Goal: Task Accomplishment & Management: Use online tool/utility

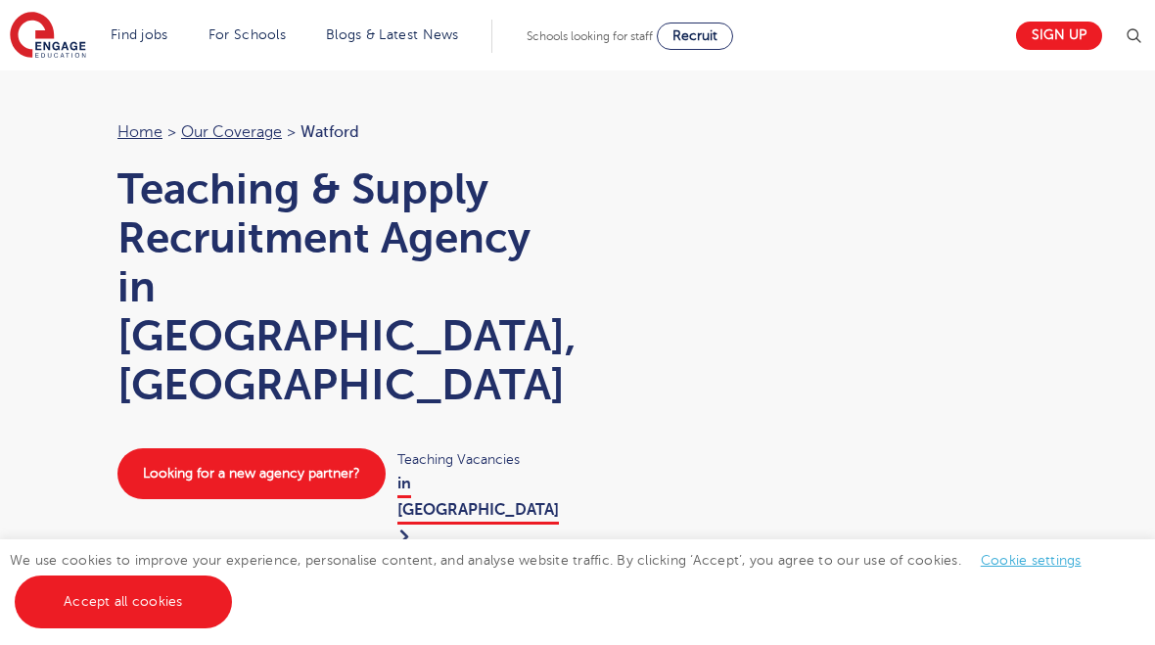
click at [174, 602] on link "Accept all cookies" at bounding box center [123, 602] width 217 height 53
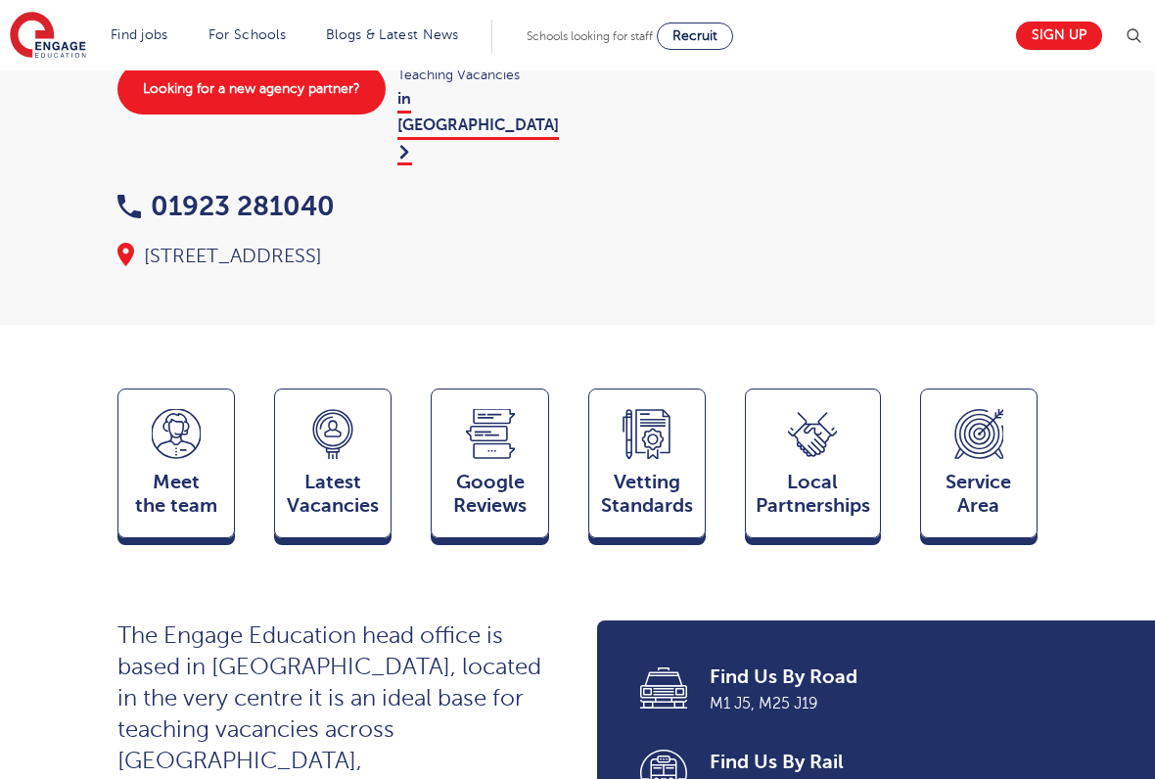
click at [179, 471] on span "Meet the team" at bounding box center [176, 494] width 96 height 47
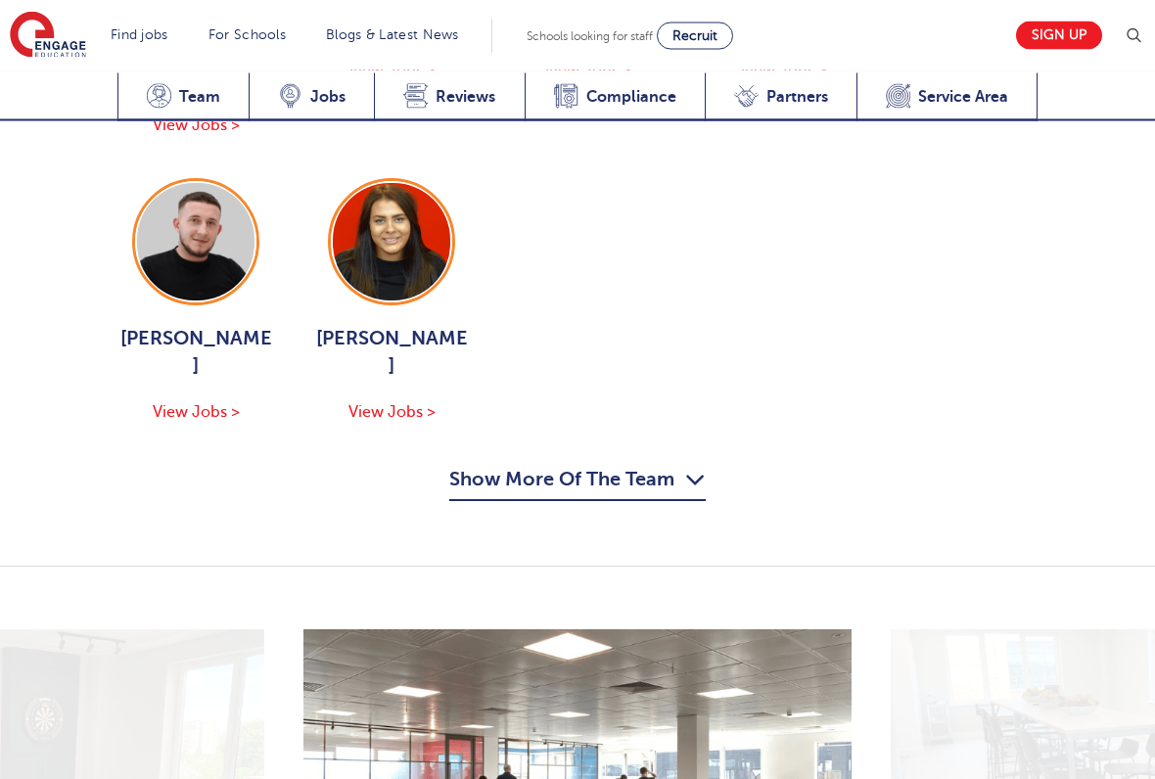
scroll to position [2736, 0]
click at [677, 465] on button "Show More Of The Team" at bounding box center [577, 483] width 256 height 37
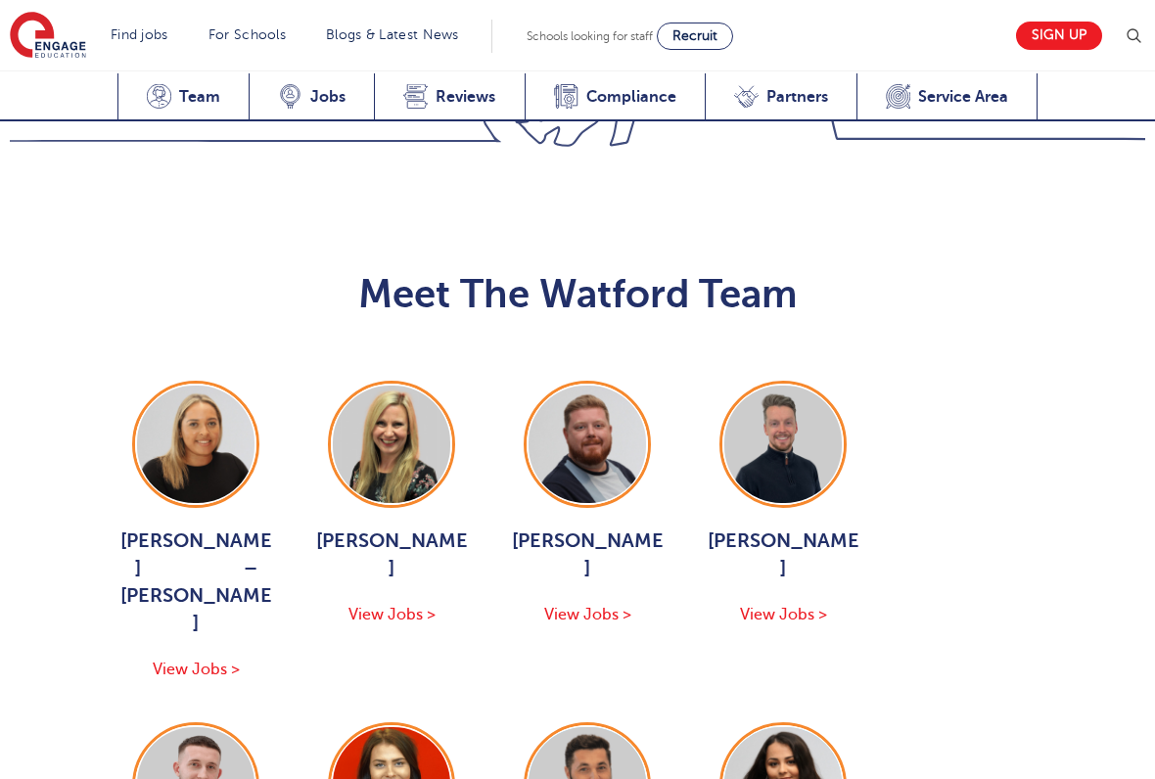
scroll to position [2193, 0]
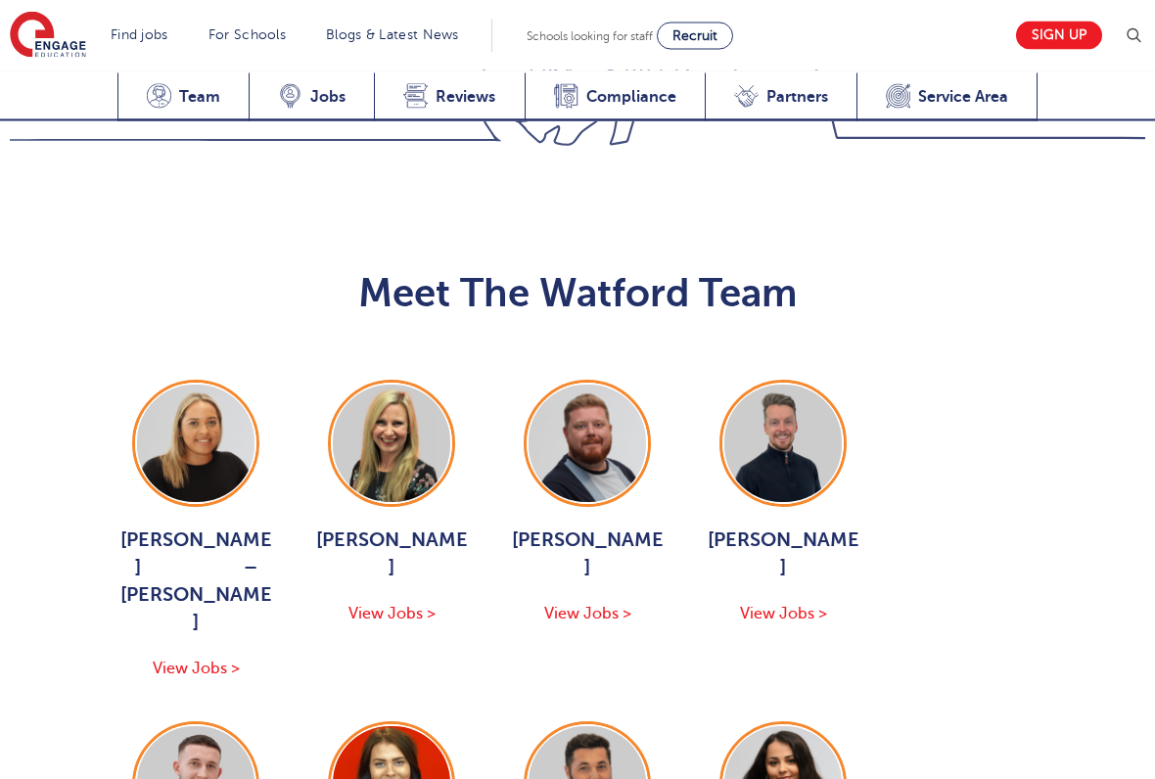
click at [211, 644] on span "View Jobs >" at bounding box center [196, 670] width 87 height 18
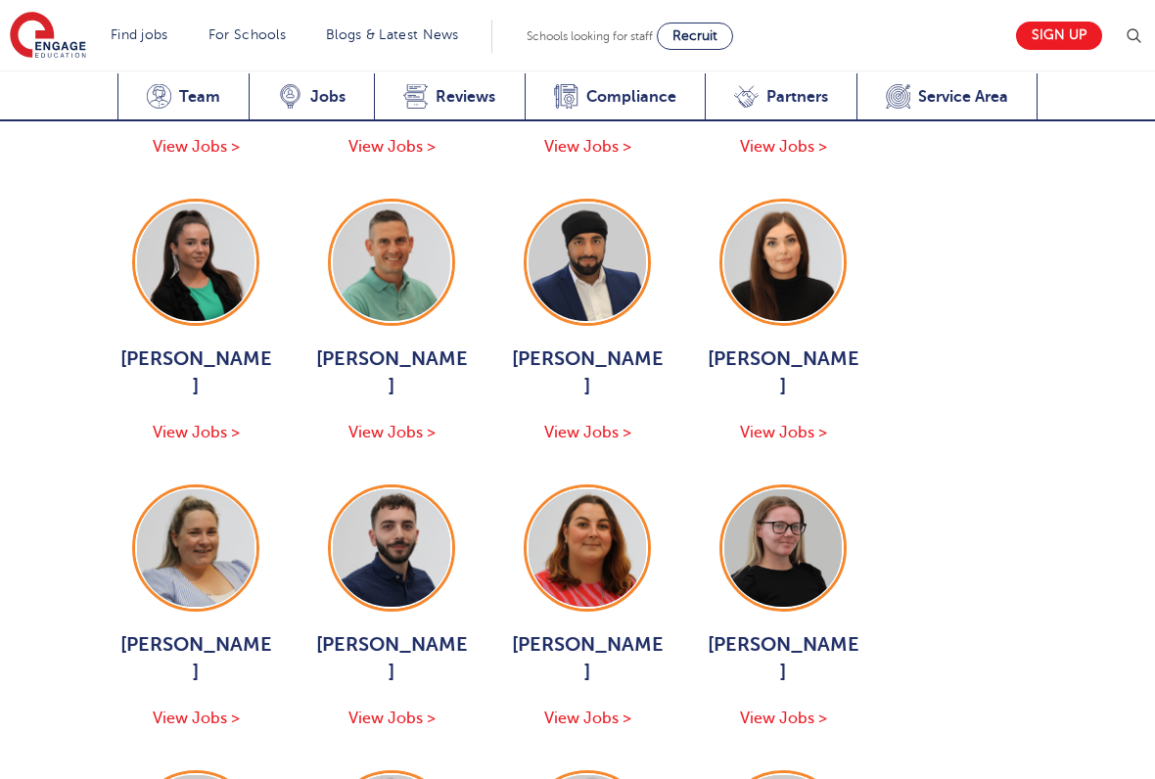
scroll to position [3065, 0]
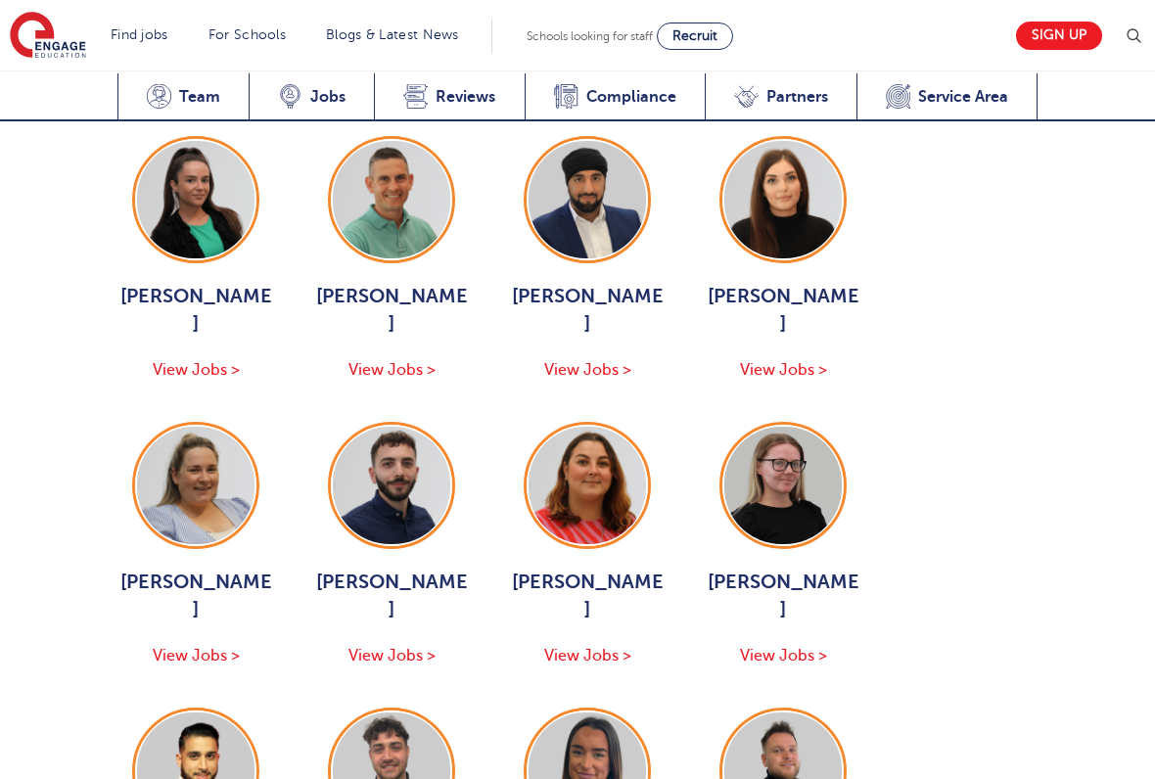
click at [394, 644] on span "View Jobs >" at bounding box center [391, 656] width 87 height 18
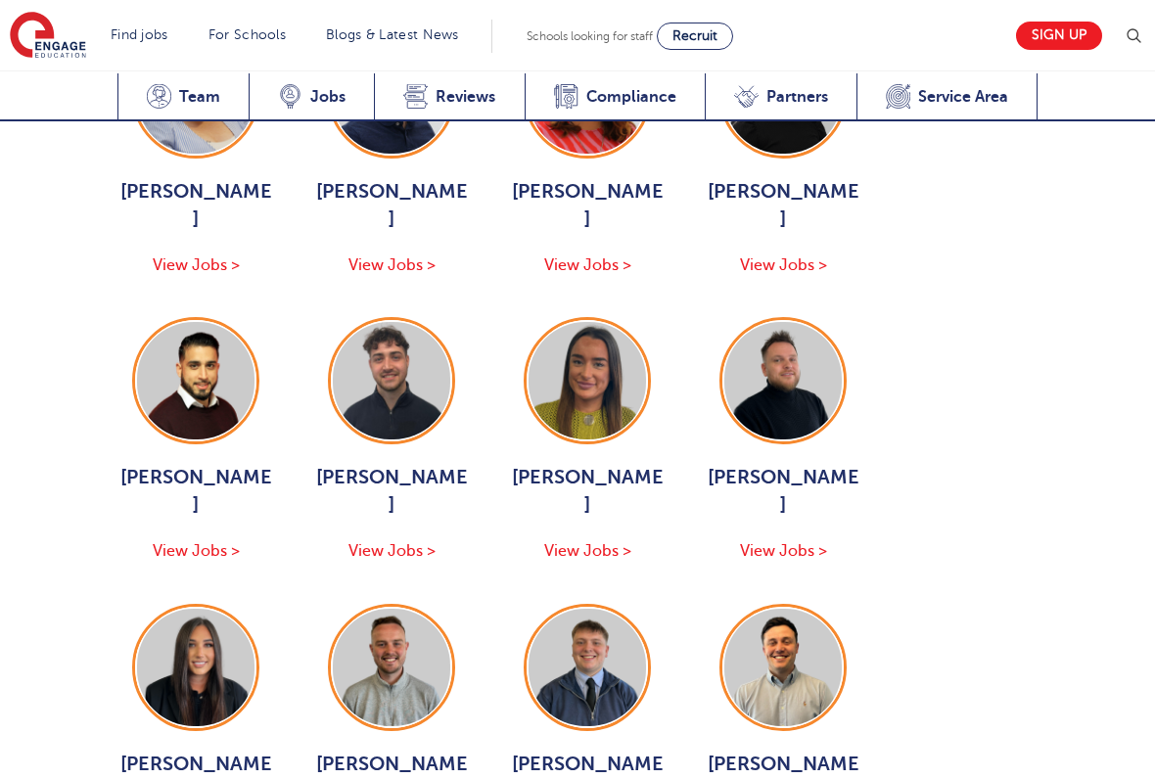
scroll to position [3461, 0]
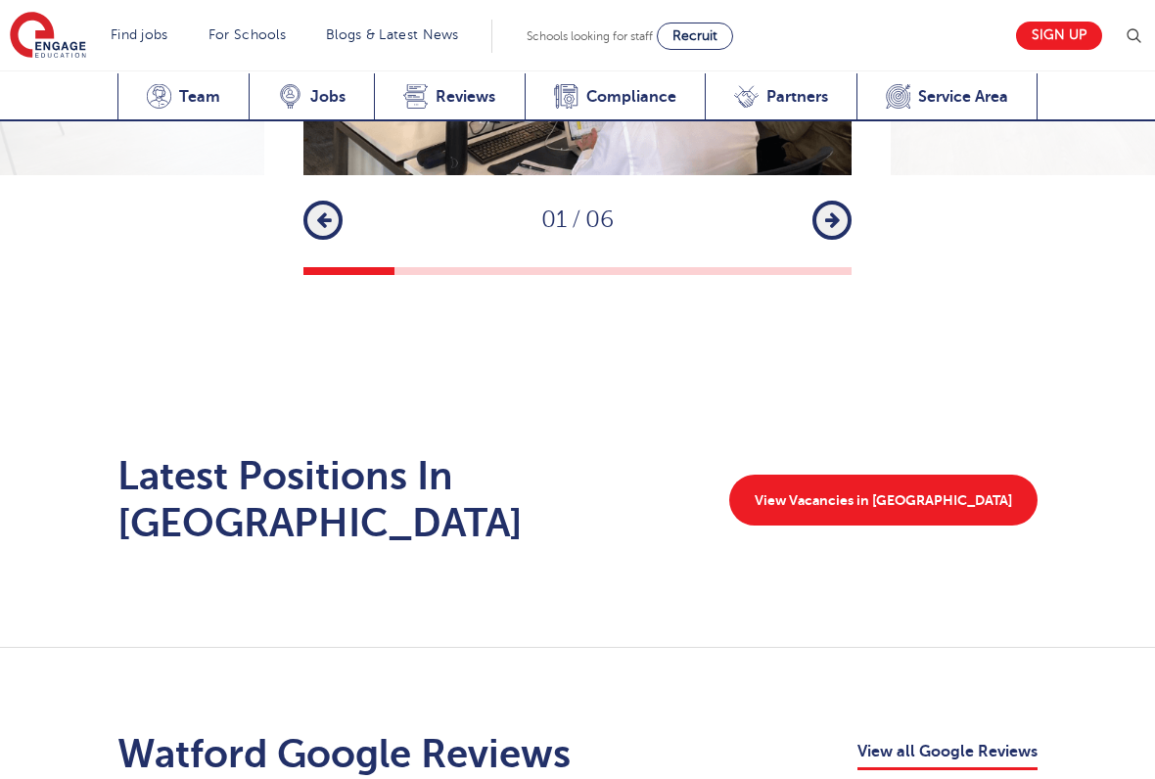
scroll to position [4699, 0]
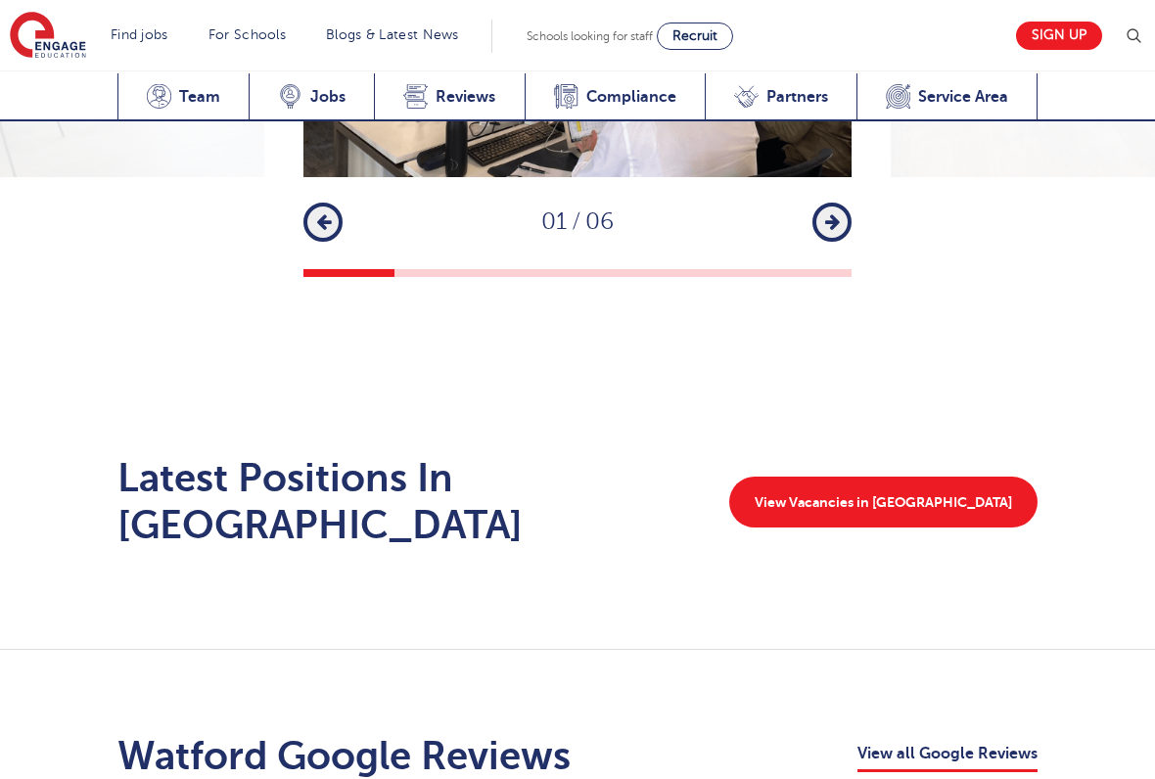
click at [899, 477] on link "View Vacancies in [GEOGRAPHIC_DATA]" at bounding box center [883, 502] width 308 height 51
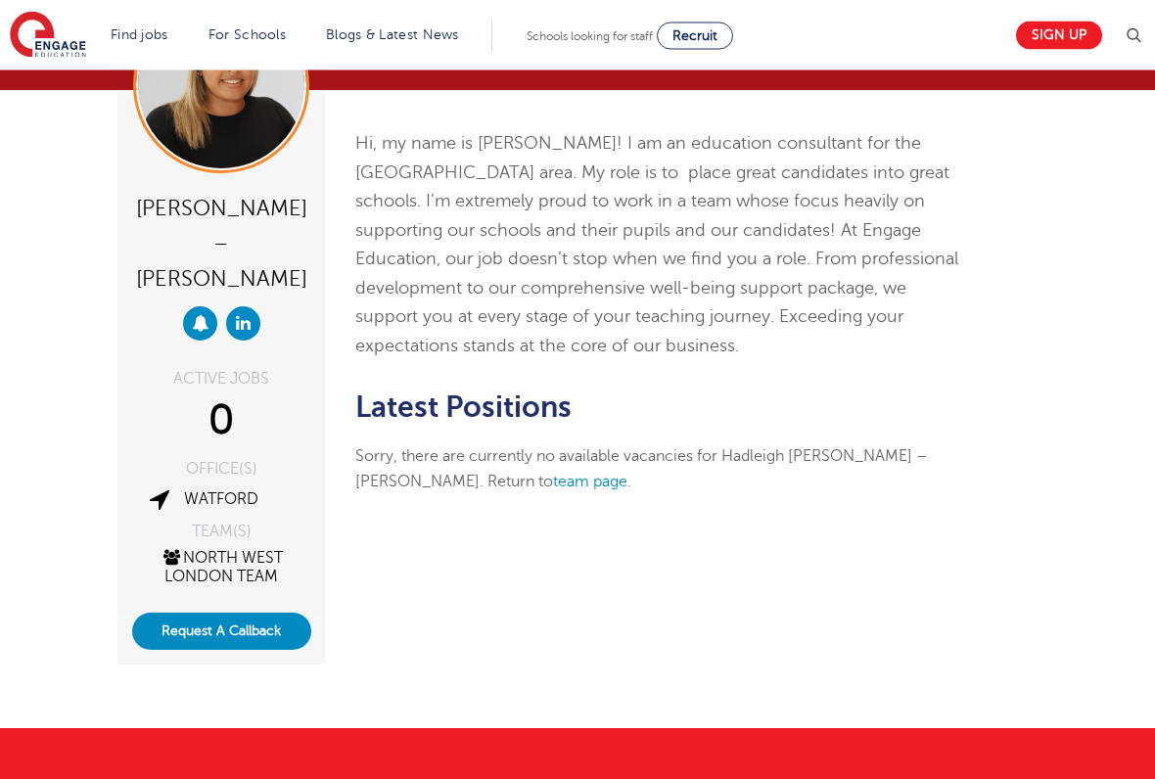
scroll to position [224, 0]
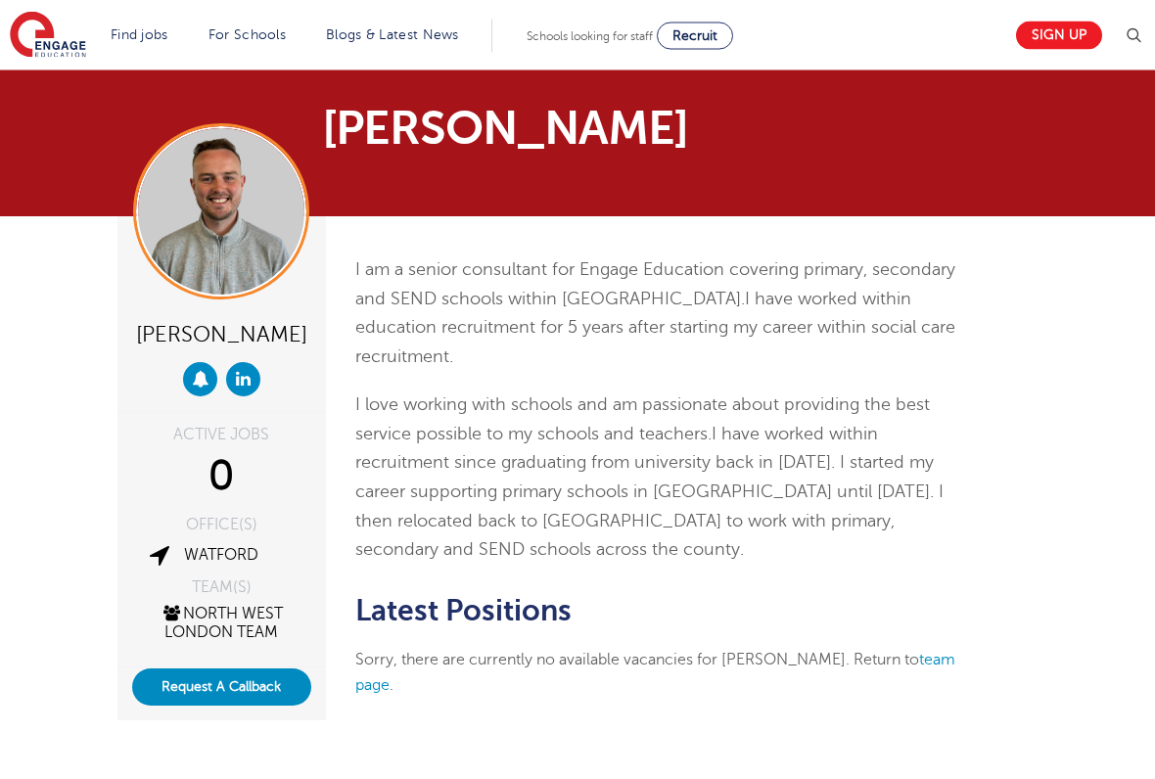
scroll to position [5, 0]
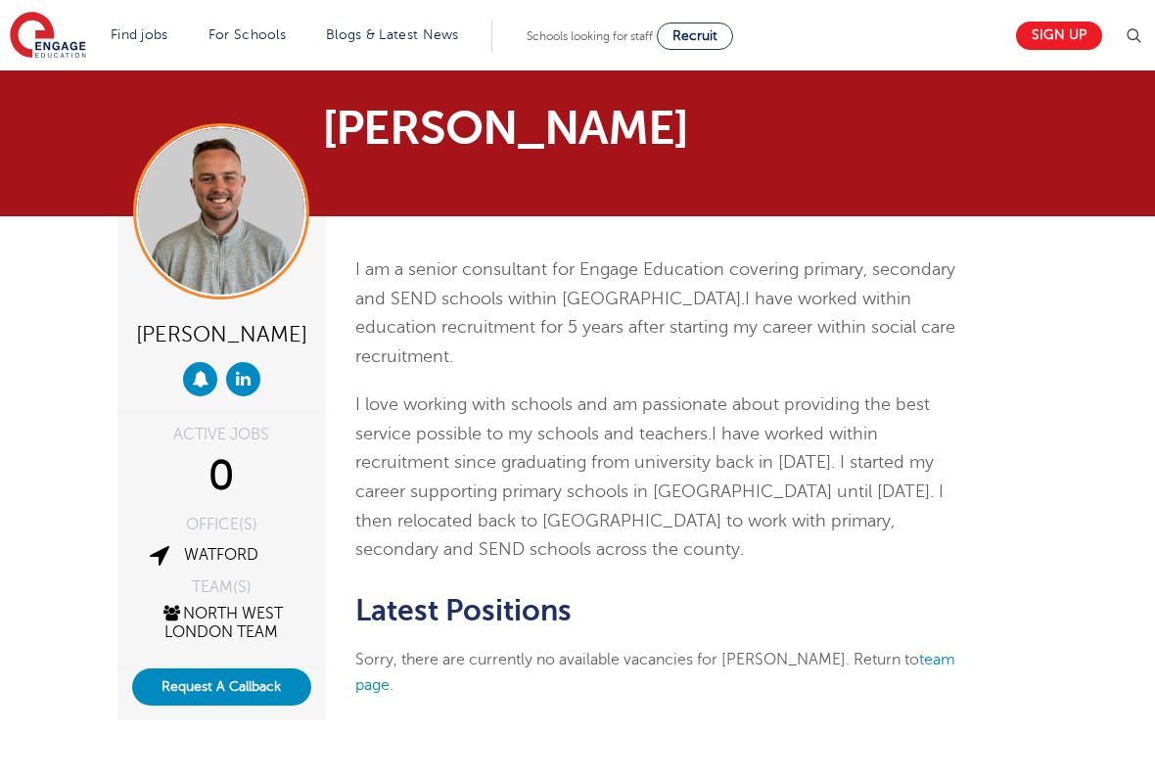
click at [129, 644] on div "Request A Callback" at bounding box center [221, 694] width 209 height 53
click at [78, 560] on div "Jake Bowman ACTIVE JOBS 0 OFFICE(S) Watford TEAM(S) North West London Team Requ…" at bounding box center [577, 515] width 1155 height 599
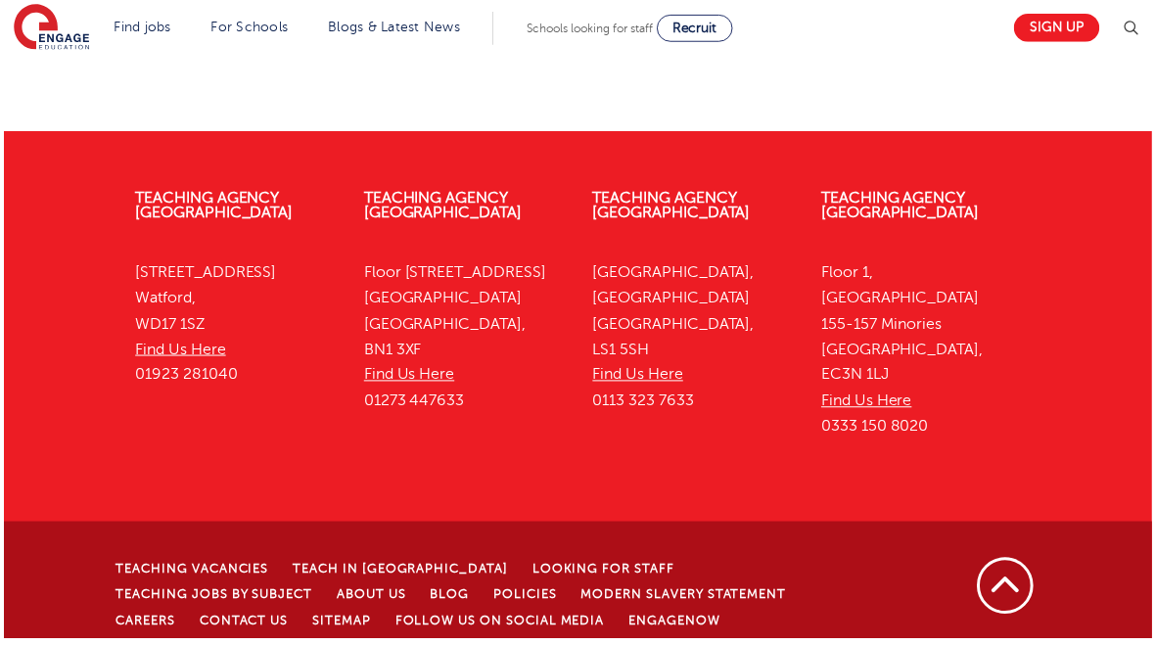
scroll to position [692, 0]
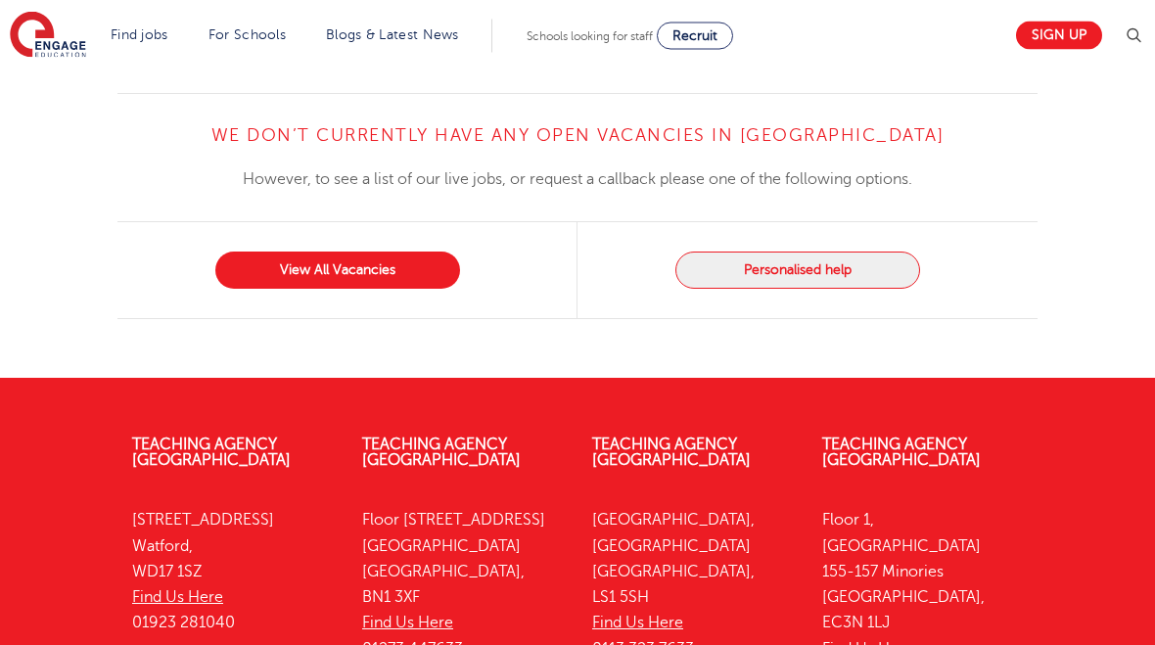
scroll to position [2595, 0]
